Goal: Navigation & Orientation: Understand site structure

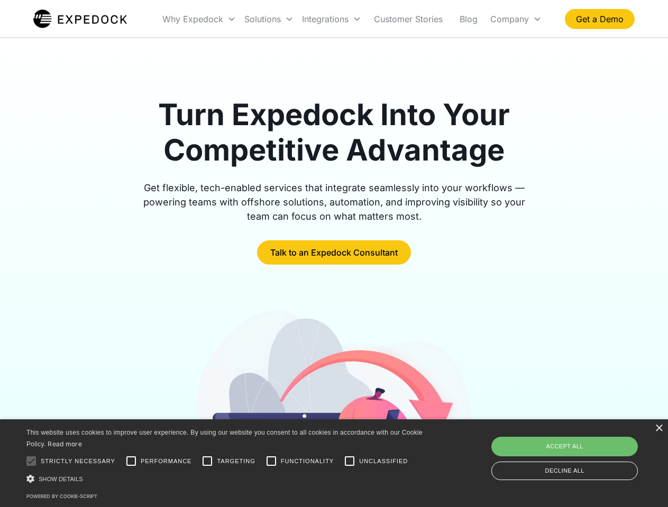
click at [352, 19] on div "Integrations" at bounding box center [332, 19] width 68 height 36
click at [199, 19] on div "Why Expedock" at bounding box center [192, 19] width 61 height 11
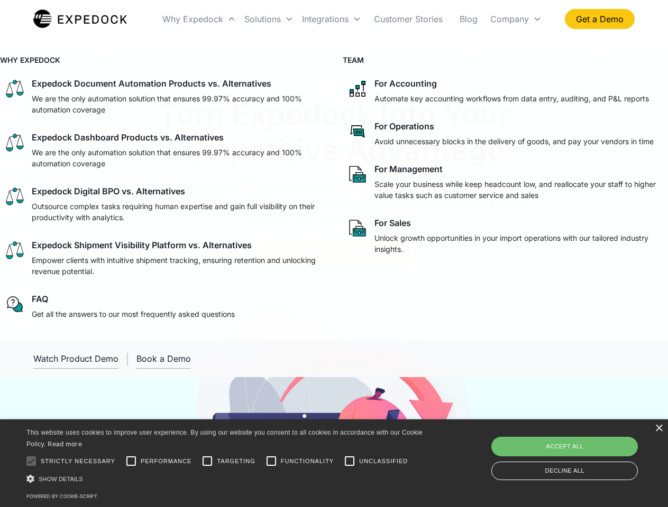
click at [269, 19] on div "Solutions" at bounding box center [262, 19] width 36 height 11
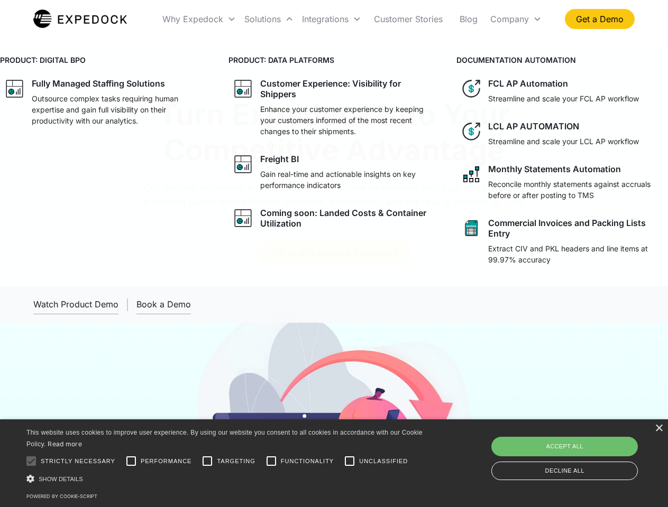
click at [331, 19] on div "Integrations" at bounding box center [325, 19] width 47 height 11
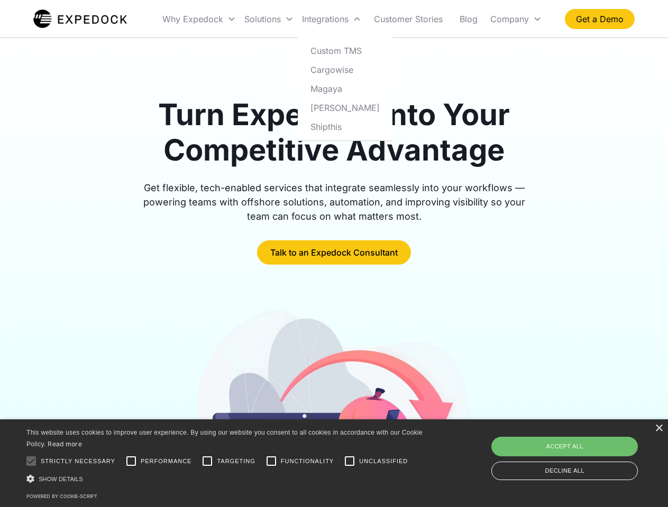
click at [515, 19] on div "Company" at bounding box center [509, 19] width 39 height 11
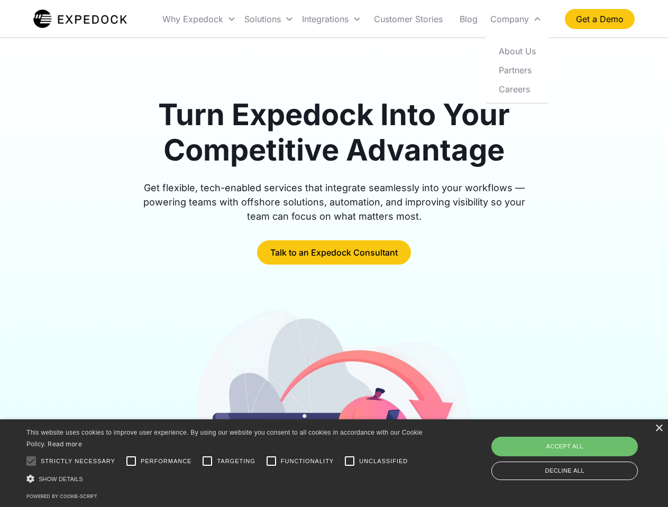
click at [31, 461] on div at bounding box center [31, 461] width 21 height 21
click at [131, 461] on input "Performance" at bounding box center [131, 461] width 21 height 21
checkbox input "true"
click at [207, 461] on input "Targeting" at bounding box center [207, 461] width 21 height 21
checkbox input "true"
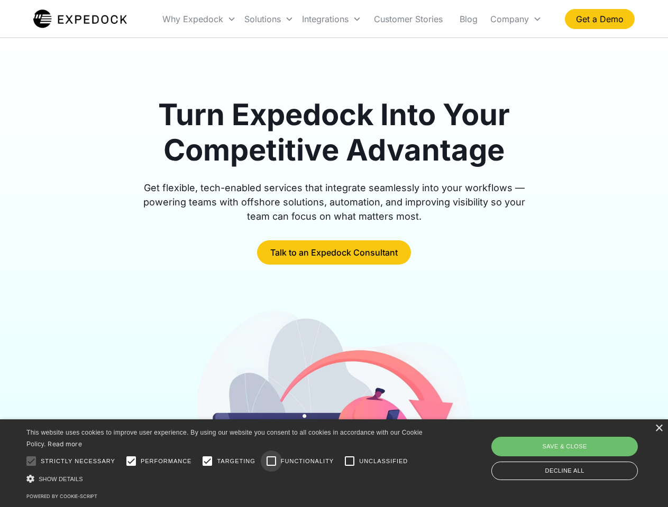
click at [271, 461] on input "Functionality" at bounding box center [271, 461] width 21 height 21
checkbox input "true"
click at [349, 461] on input "Unclassified" at bounding box center [349, 461] width 21 height 21
checkbox input "true"
